Goal: Obtain resource: Download file/media

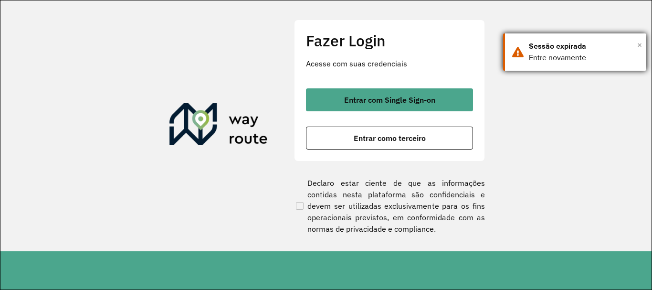
click at [637, 43] on span "×" at bounding box center [639, 45] width 5 height 14
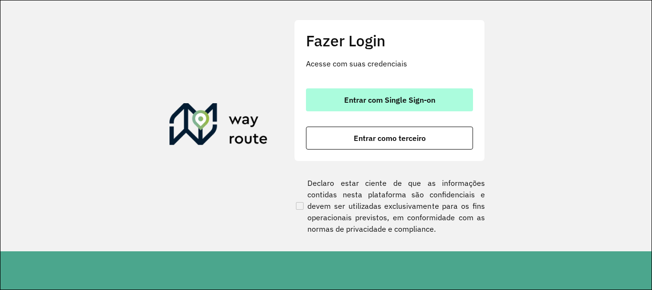
click at [381, 102] on span "Entrar com Single Sign-on" at bounding box center [389, 100] width 91 height 8
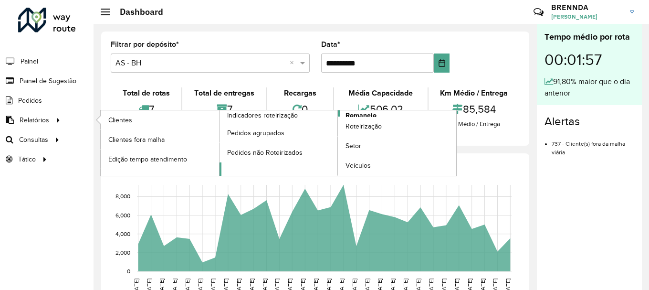
click at [368, 113] on span "Romaneio" at bounding box center [361, 115] width 31 height 10
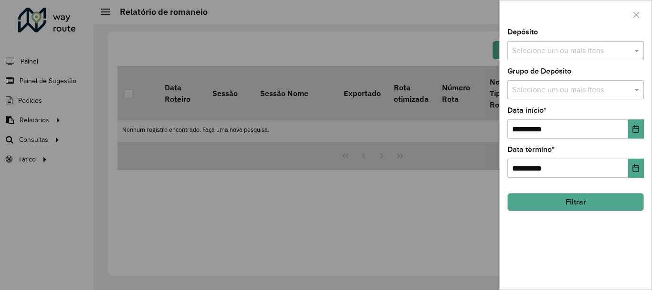
click at [629, 51] on input "text" at bounding box center [571, 50] width 122 height 11
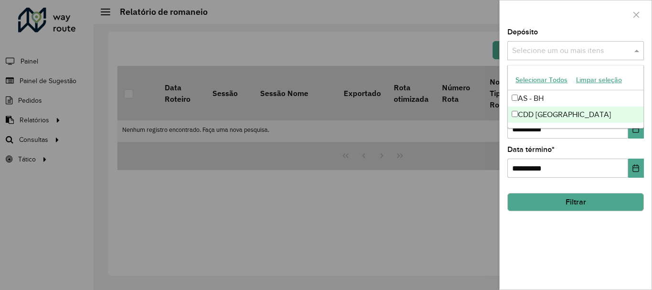
click at [522, 111] on div "CDD [GEOGRAPHIC_DATA]" at bounding box center [576, 114] width 136 height 16
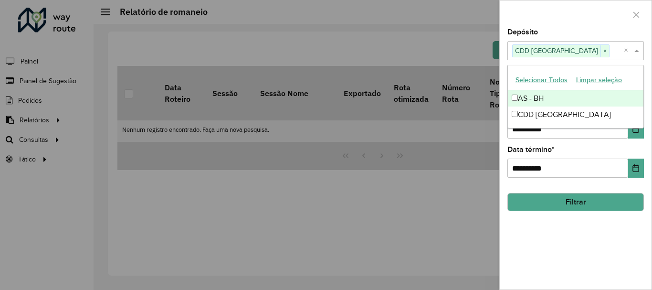
click at [574, 272] on div "**********" at bounding box center [576, 159] width 152 height 261
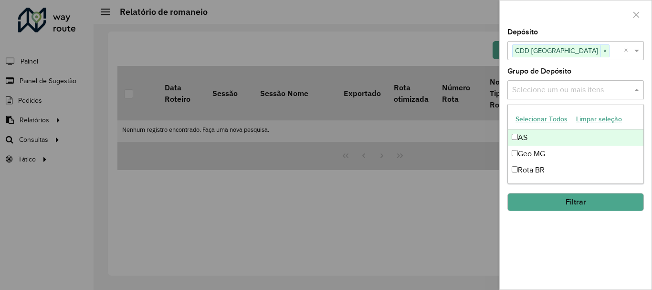
click at [583, 95] on input "text" at bounding box center [571, 90] width 122 height 11
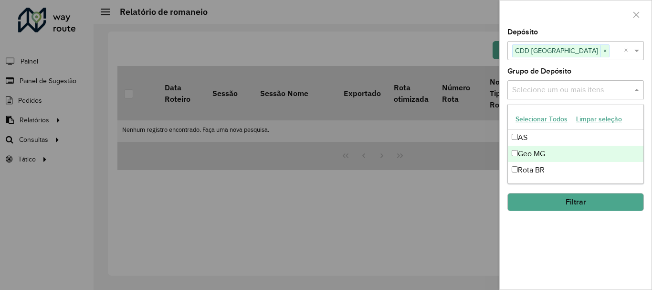
click at [531, 158] on div "Geo MG" at bounding box center [576, 154] width 136 height 16
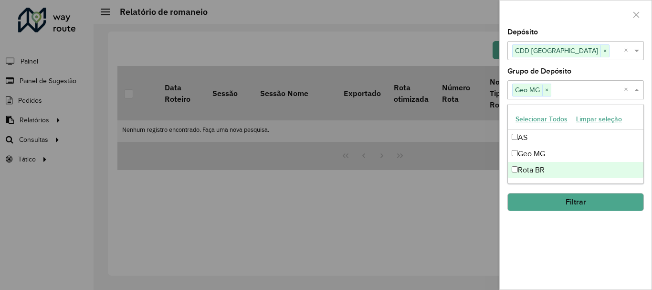
click at [536, 256] on div "**********" at bounding box center [576, 159] width 152 height 261
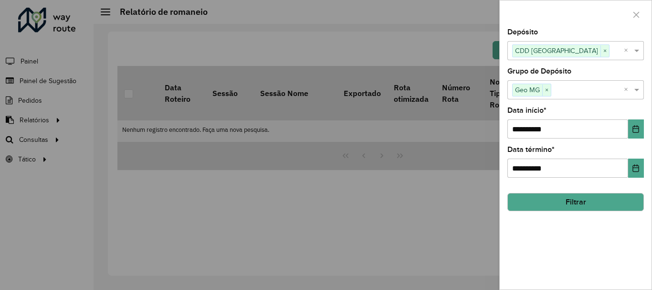
click at [550, 204] on button "Filtrar" at bounding box center [576, 202] width 137 height 18
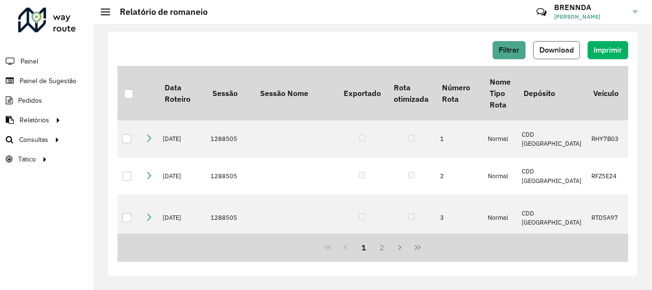
click at [558, 53] on span "Download" at bounding box center [557, 50] width 34 height 8
